Goal: Information Seeking & Learning: Learn about a topic

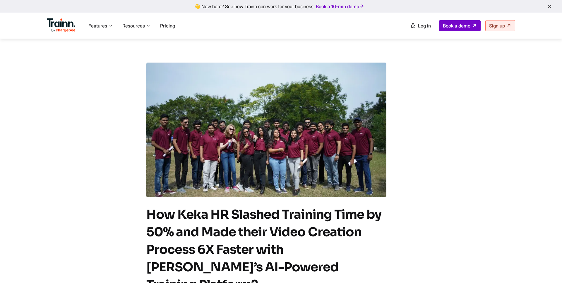
scroll to position [54, 0]
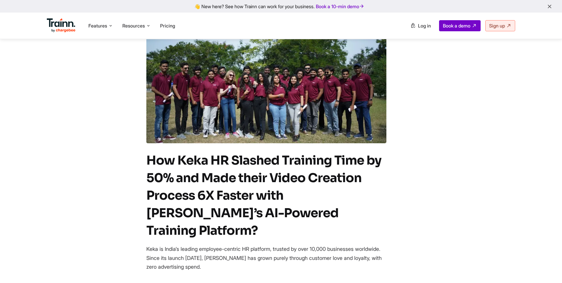
click at [215, 207] on h1 "How Keka HR Slashed Training Time by 50% and Made their Video Creation Process …" at bounding box center [266, 196] width 240 height 88
drag, startPoint x: 315, startPoint y: 213, endPoint x: 149, endPoint y: 166, distance: 172.8
click at [149, 166] on h1 "How Keka HR Slashed Training Time by 50% and Made their Video Creation Process …" at bounding box center [266, 196] width 240 height 88
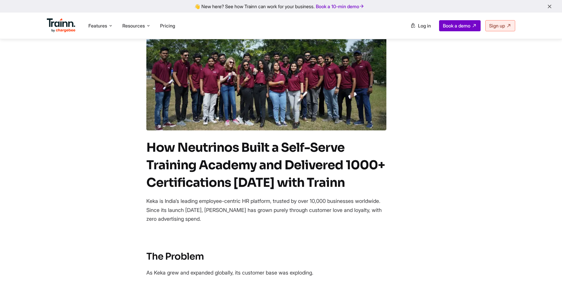
scroll to position [63, 0]
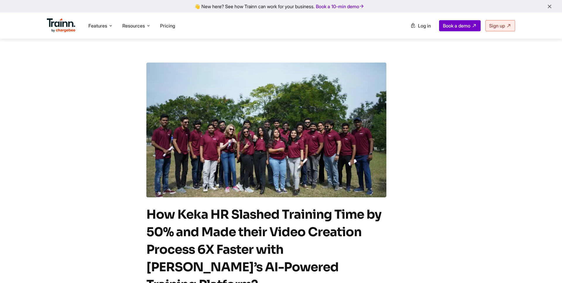
scroll to position [63, 0]
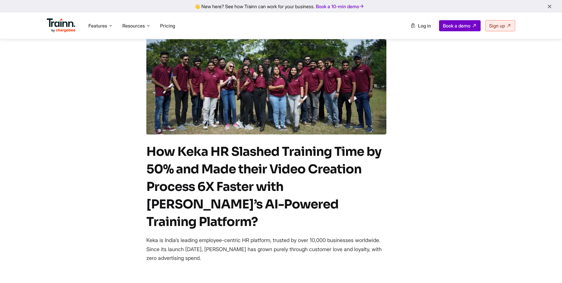
click at [258, 154] on h1 "How Keka HR Slashed Training Time by 50% and Made their Video Creation Process …" at bounding box center [266, 187] width 240 height 88
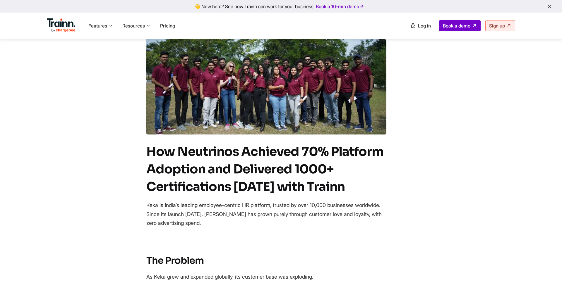
click at [403, 7] on div "👋 New here? See how Trainn can work for your business. Book a 10-min demo" at bounding box center [281, 7] width 555 height 6
